Goal: Task Accomplishment & Management: Use online tool/utility

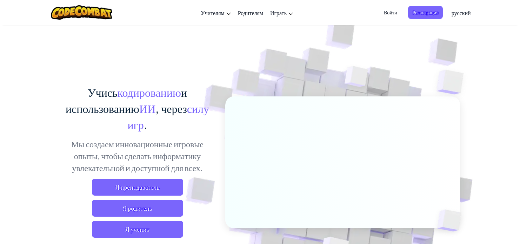
scroll to position [35, 0]
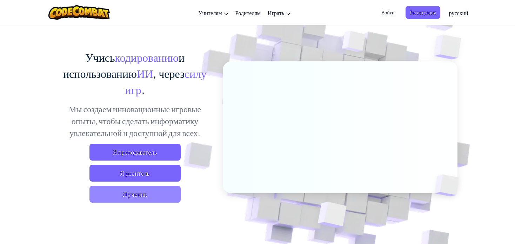
click at [140, 193] on span "Я ученик" at bounding box center [135, 194] width 91 height 17
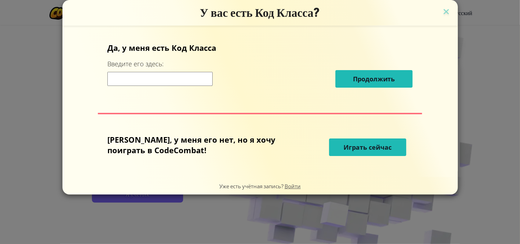
click at [203, 80] on input at bounding box center [159, 79] width 105 height 14
click at [351, 155] on button "Играть сейчас" at bounding box center [367, 148] width 77 height 18
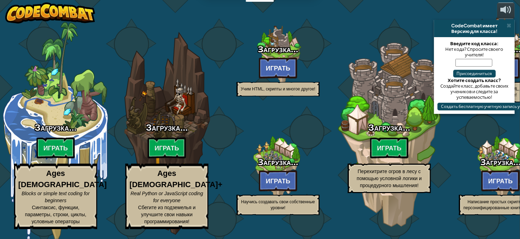
select select "ru"
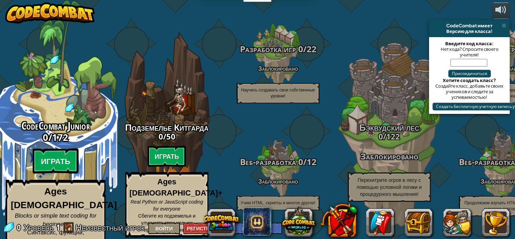
click at [82, 139] on h3 "0 / 172" at bounding box center [55, 137] width 133 height 10
select select "ru"
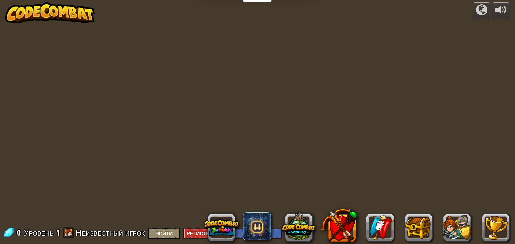
select select "ru"
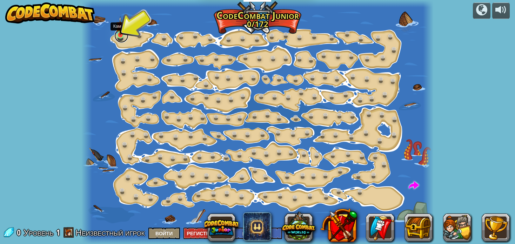
click at [118, 37] on link at bounding box center [121, 36] width 14 height 14
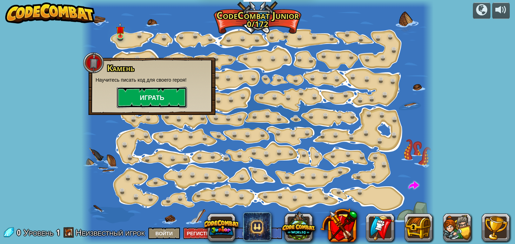
click at [166, 98] on button "Играть" at bounding box center [152, 97] width 70 height 21
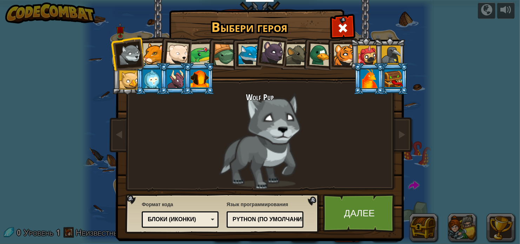
click at [288, 214] on div "Python (По умолчанию)" at bounding box center [265, 219] width 68 height 11
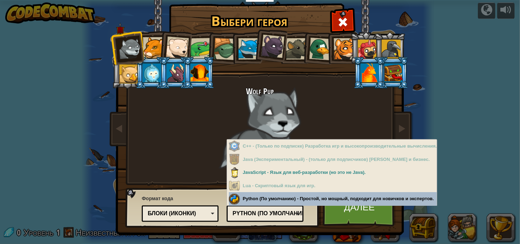
scroll to position [8, 0]
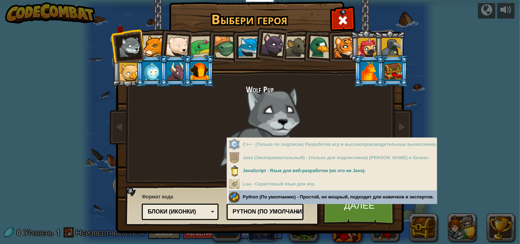
click at [272, 196] on div "Язык программирования Python (По умолчанию) JavaScript Lua C++ Java (Эксперимен…" at bounding box center [265, 206] width 77 height 29
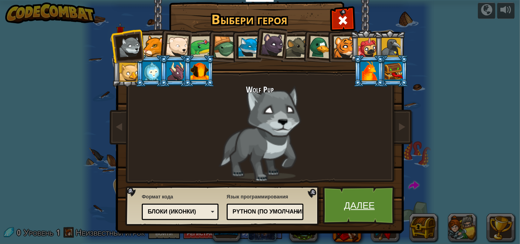
click at [348, 207] on link "Далее" at bounding box center [359, 205] width 73 height 39
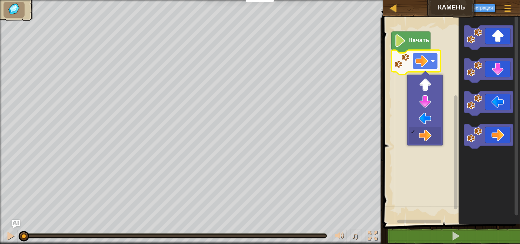
click at [425, 58] on image "Рабочая область Blockly" at bounding box center [422, 61] width 13 height 13
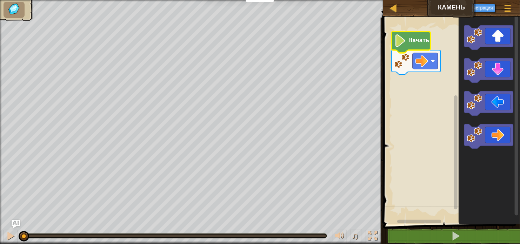
click at [412, 40] on text "Начать" at bounding box center [419, 41] width 20 height 6
click at [404, 45] on image "Рабочая область Blockly" at bounding box center [401, 40] width 12 height 13
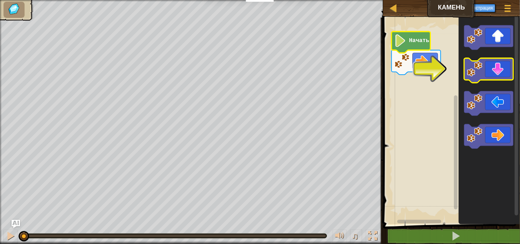
click at [494, 74] on icon "Рабочая область Blockly" at bounding box center [488, 70] width 49 height 25
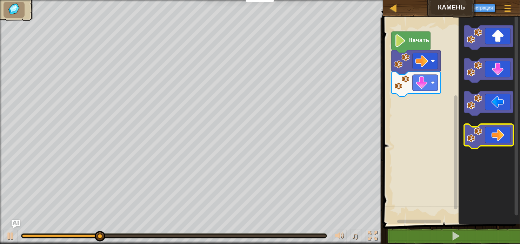
click at [491, 145] on icon "Рабочая область Blockly" at bounding box center [488, 136] width 49 height 25
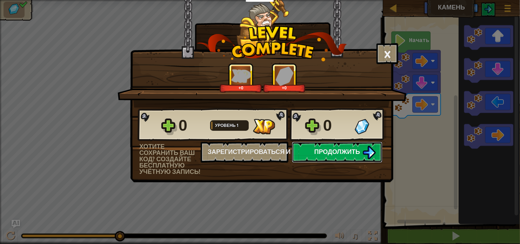
click at [351, 155] on span "Продолжить" at bounding box center [338, 151] width 46 height 9
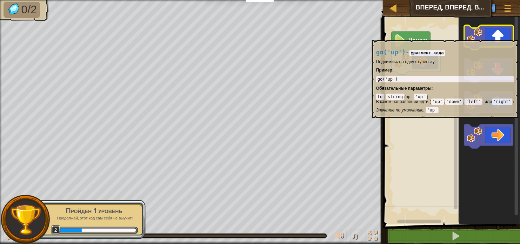
click at [506, 37] on icon "Рабочая область Blockly" at bounding box center [488, 37] width 49 height 25
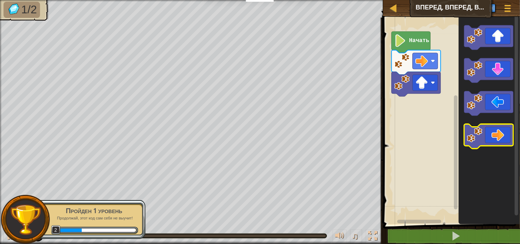
click at [502, 138] on icon "Рабочая область Blockly" at bounding box center [488, 136] width 49 height 25
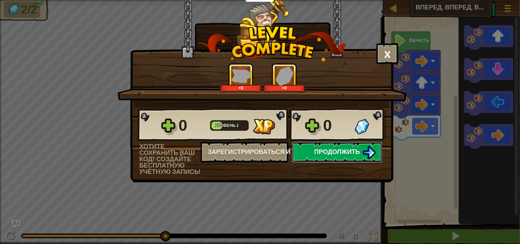
click at [348, 151] on span "Продолжить" at bounding box center [338, 151] width 46 height 9
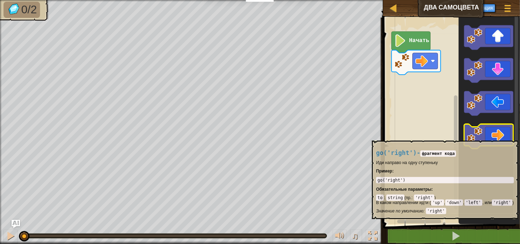
click at [503, 137] on icon "Рабочая область Blockly" at bounding box center [488, 136] width 49 height 25
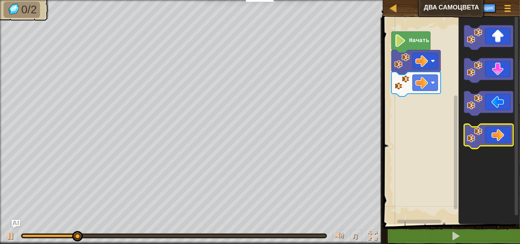
click at [503, 137] on icon "Рабочая область Blockly" at bounding box center [488, 136] width 49 height 25
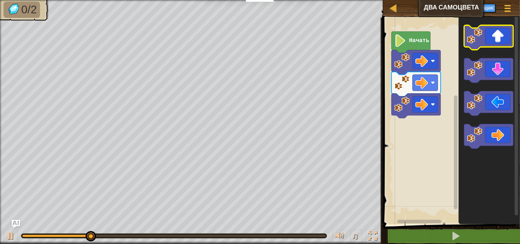
click at [503, 38] on icon "Рабочая область Blockly" at bounding box center [488, 37] width 49 height 25
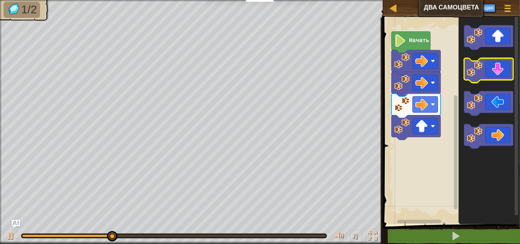
click at [508, 72] on icon "Рабочая область Blockly" at bounding box center [488, 70] width 49 height 25
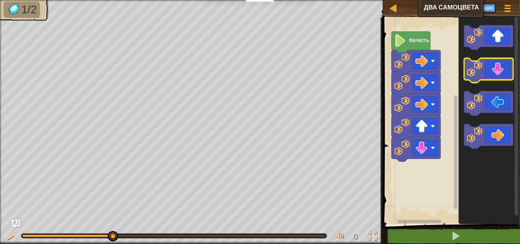
click at [508, 72] on icon "Рабочая область Blockly" at bounding box center [488, 70] width 49 height 25
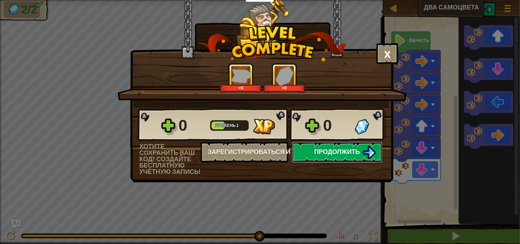
click at [335, 148] on span "Продолжить" at bounding box center [338, 151] width 46 height 9
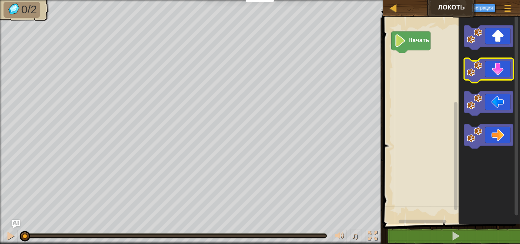
click at [487, 75] on icon "Рабочая область Blockly" at bounding box center [488, 70] width 49 height 25
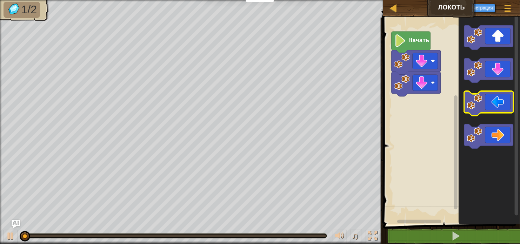
click at [493, 103] on icon "Рабочая область Blockly" at bounding box center [488, 103] width 49 height 25
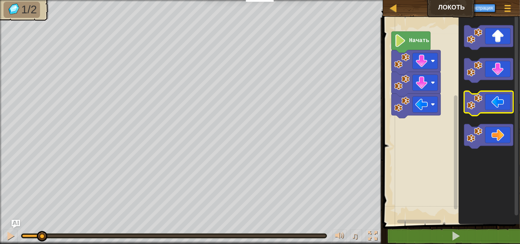
click at [493, 103] on icon "Рабочая область Blockly" at bounding box center [488, 103] width 49 height 25
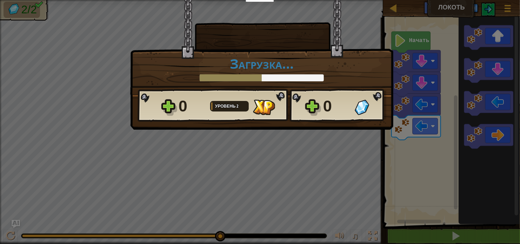
drag, startPoint x: 276, startPoint y: 138, endPoint x: 272, endPoint y: 139, distance: 4.4
click at [276, 138] on div "× Насколько интересным был этот уровень? Загрузка... Reticulating Splines... За…" at bounding box center [260, 122] width 520 height 244
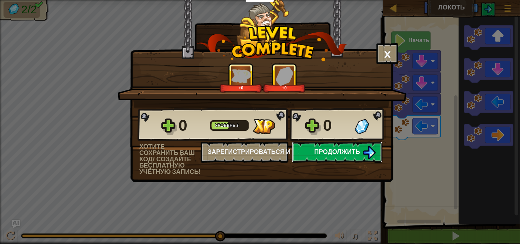
click at [331, 150] on span "Продолжить" at bounding box center [338, 151] width 46 height 9
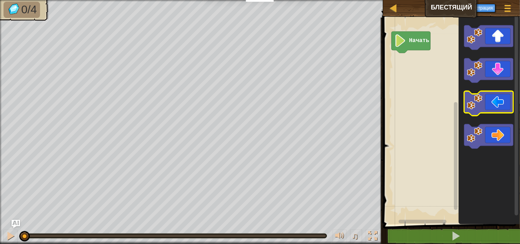
click at [499, 107] on icon "Рабочая область Blockly" at bounding box center [488, 103] width 49 height 25
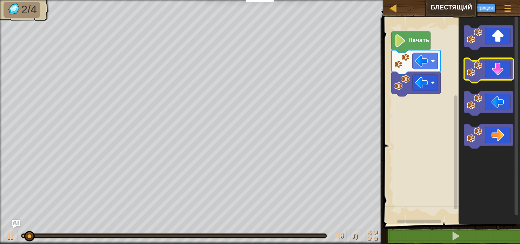
click at [500, 81] on rect "Рабочая область Blockly" at bounding box center [488, 70] width 49 height 25
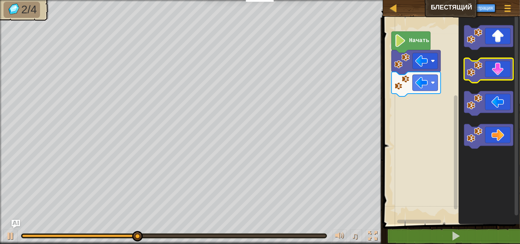
click at [497, 69] on icon "Рабочая область Blockly" at bounding box center [488, 70] width 49 height 25
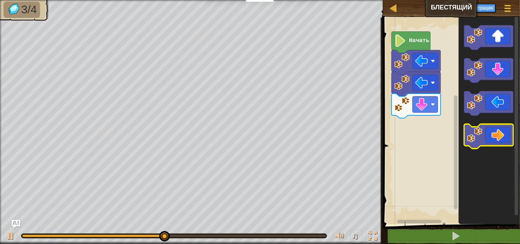
click at [497, 133] on icon "Рабочая область Blockly" at bounding box center [488, 136] width 49 height 25
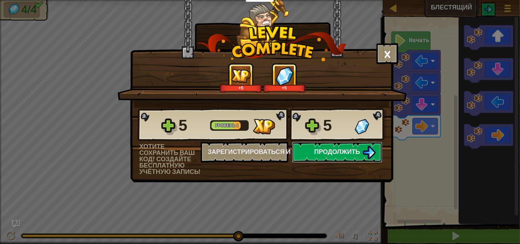
click at [333, 153] on span "Продолжить" at bounding box center [338, 151] width 46 height 9
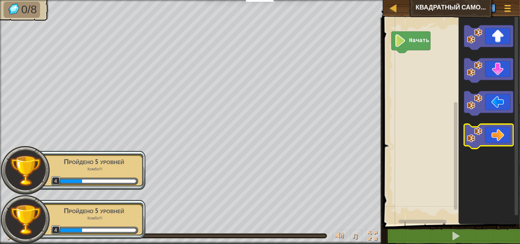
click at [500, 135] on icon "Рабочая область Blockly" at bounding box center [488, 136] width 49 height 25
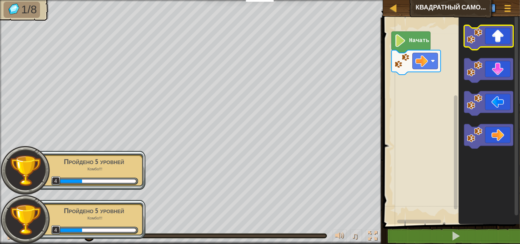
click at [507, 41] on icon "Рабочая область Blockly" at bounding box center [488, 37] width 49 height 25
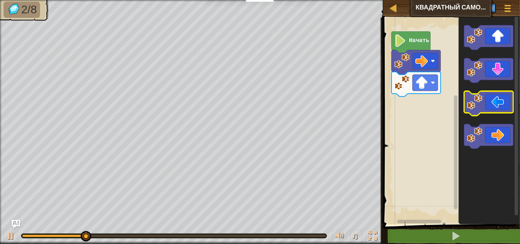
click at [496, 104] on icon "Рабочая область Blockly" at bounding box center [488, 103] width 49 height 25
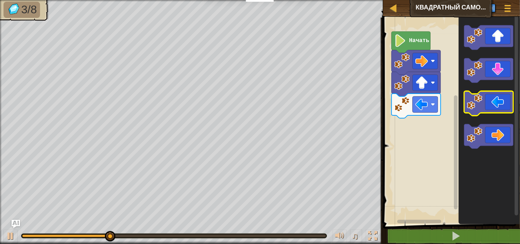
click at [496, 104] on icon "Рабочая область Blockly" at bounding box center [488, 103] width 49 height 25
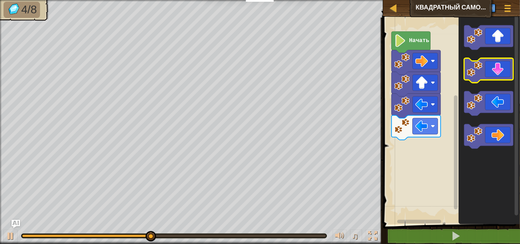
click at [498, 78] on icon "Рабочая область Blockly" at bounding box center [488, 70] width 49 height 25
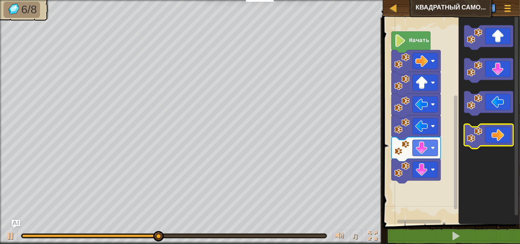
click at [505, 139] on icon "Рабочая область Blockly" at bounding box center [488, 136] width 49 height 25
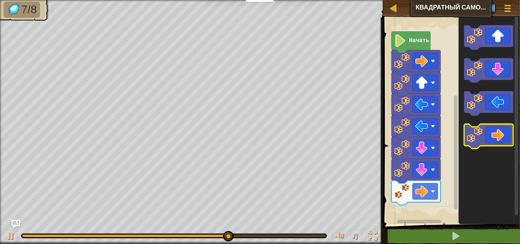
click at [505, 139] on icon "Рабочая область Blockly" at bounding box center [488, 136] width 49 height 25
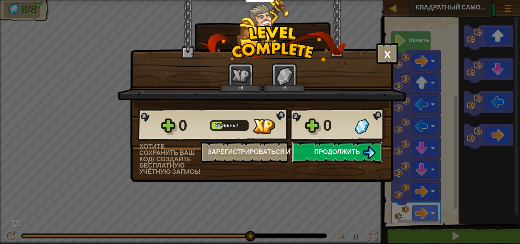
click at [342, 152] on span "Продолжить" at bounding box center [338, 151] width 46 height 9
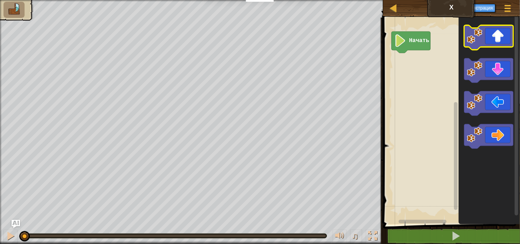
click at [498, 36] on icon "Рабочая область Blockly" at bounding box center [488, 37] width 49 height 25
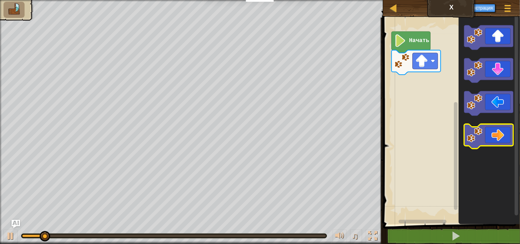
click at [503, 137] on icon "Рабочая область Blockly" at bounding box center [488, 136] width 49 height 25
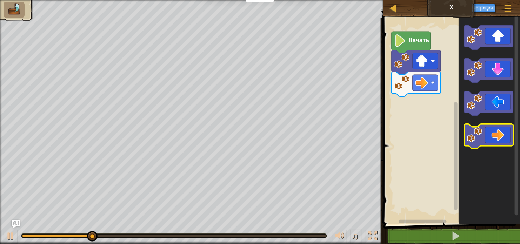
click at [503, 137] on icon "Рабочая область Blockly" at bounding box center [488, 136] width 49 height 25
